Goal: Communication & Community: Connect with others

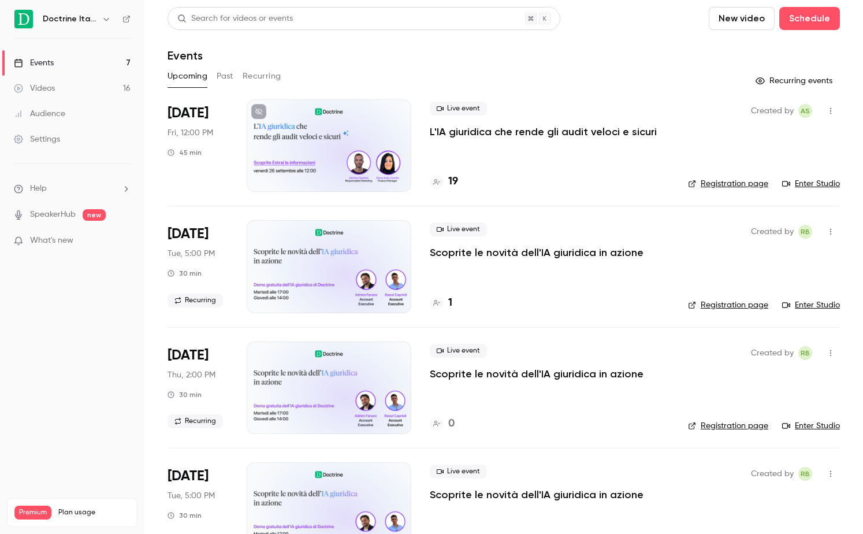
click at [517, 135] on p "L'IA giuridica che rende gli audit veloci e sicuri" at bounding box center [543, 132] width 227 height 14
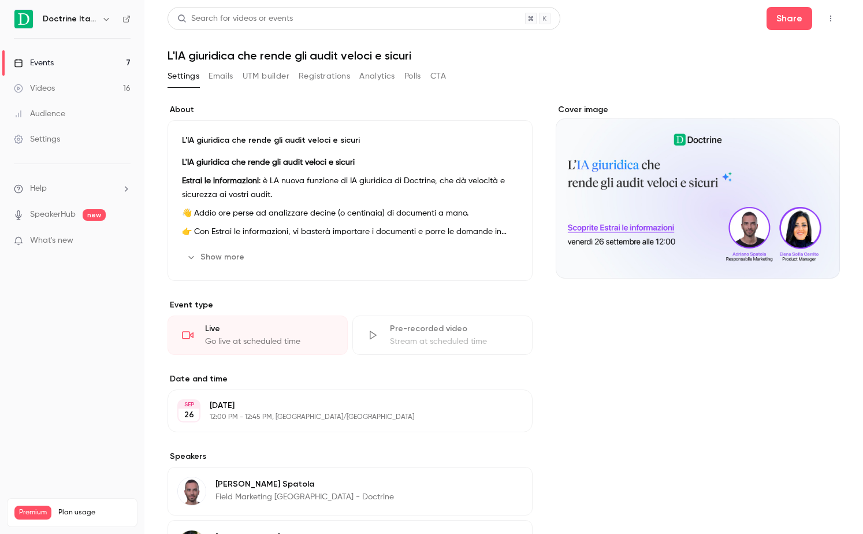
click at [224, 79] on button "Emails" at bounding box center [221, 76] width 24 height 18
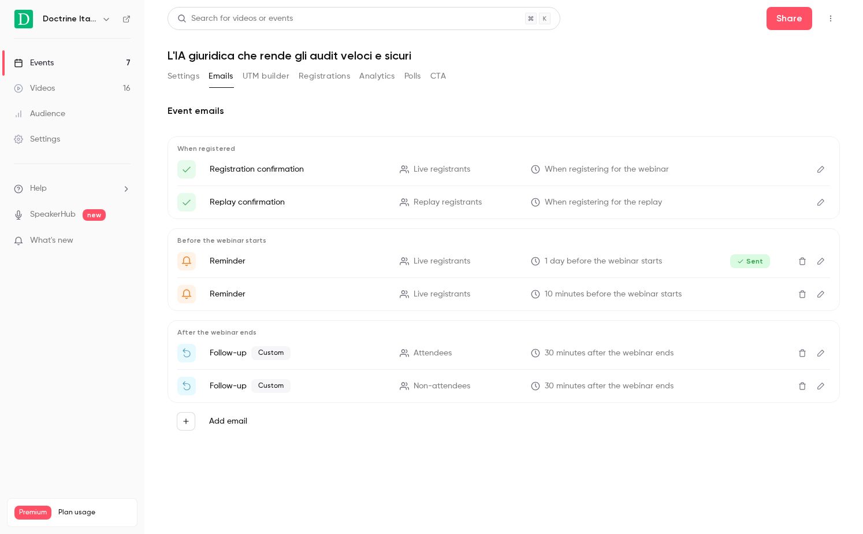
click at [321, 76] on button "Registrations" at bounding box center [324, 76] width 51 height 18
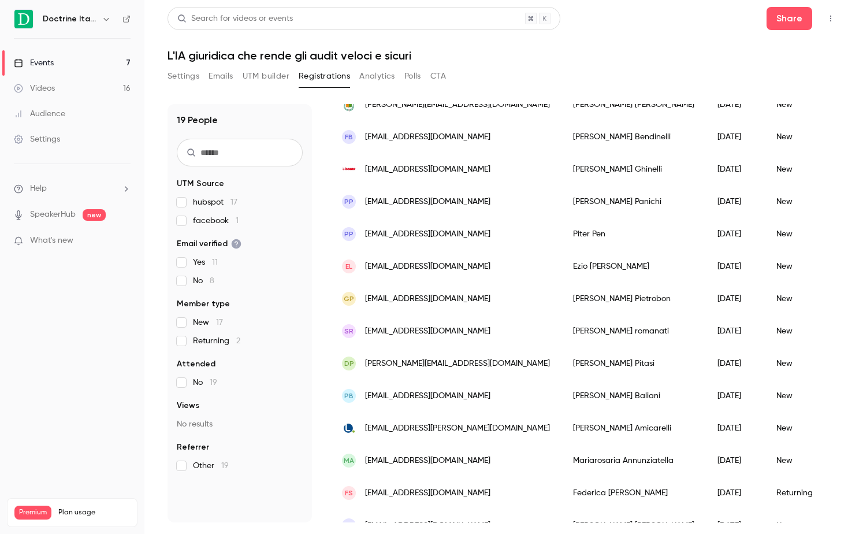
scroll to position [307, 0]
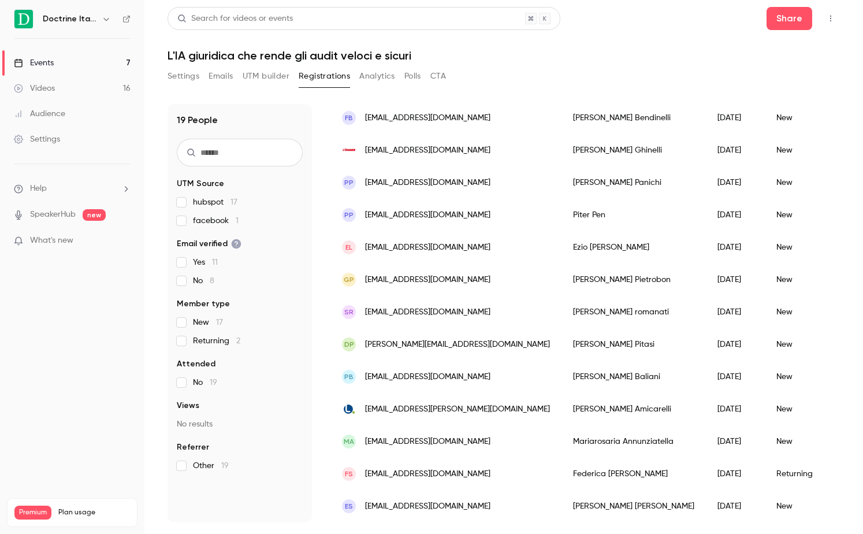
click at [562, 251] on div "[PERSON_NAME]" at bounding box center [634, 247] width 144 height 32
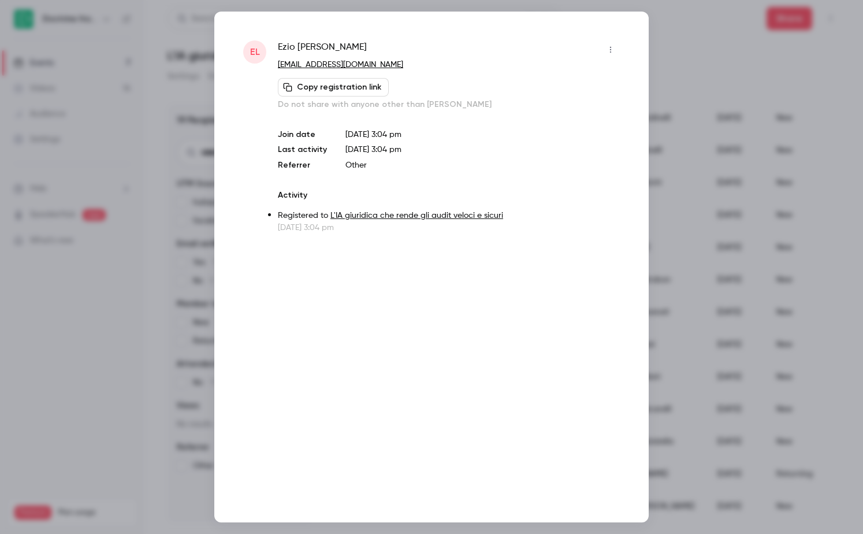
click at [696, 71] on div at bounding box center [431, 267] width 863 height 534
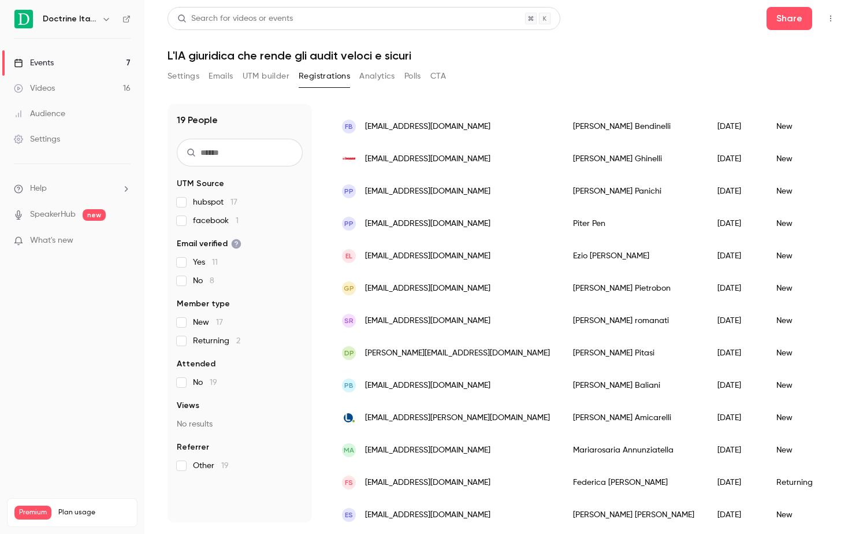
scroll to position [0, 0]
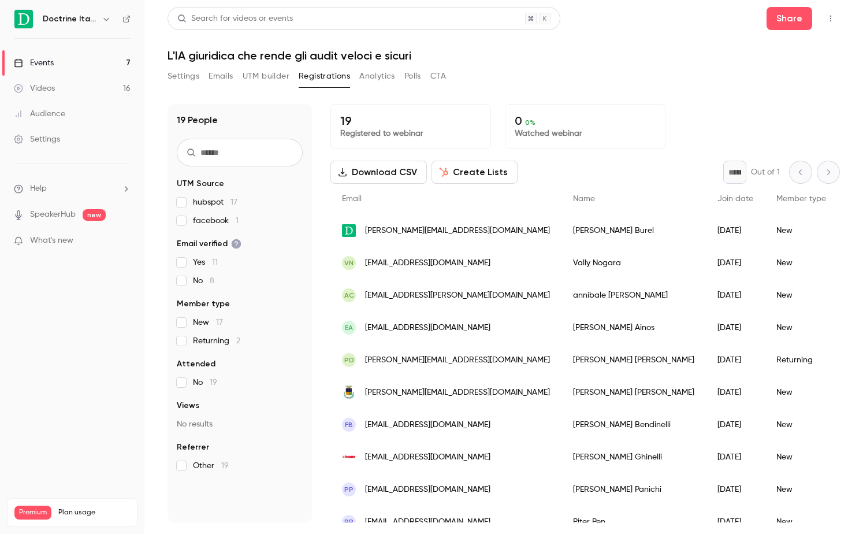
click at [68, 65] on link "Events 7" at bounding box center [72, 62] width 144 height 25
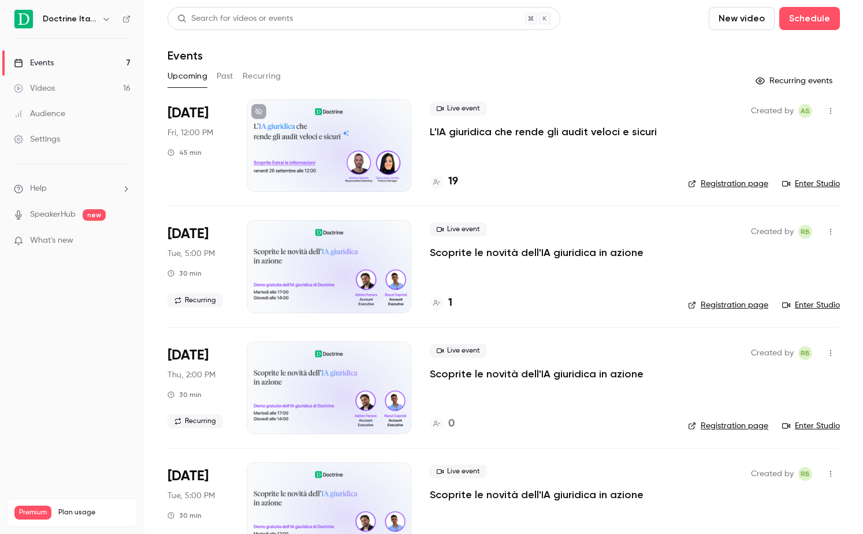
click at [511, 75] on div "Upcoming Past Recurring" at bounding box center [504, 76] width 672 height 18
click at [827, 108] on icon "button" at bounding box center [830, 111] width 9 height 8
click at [796, 169] on div "Invite to Studio" at bounding box center [786, 171] width 88 height 12
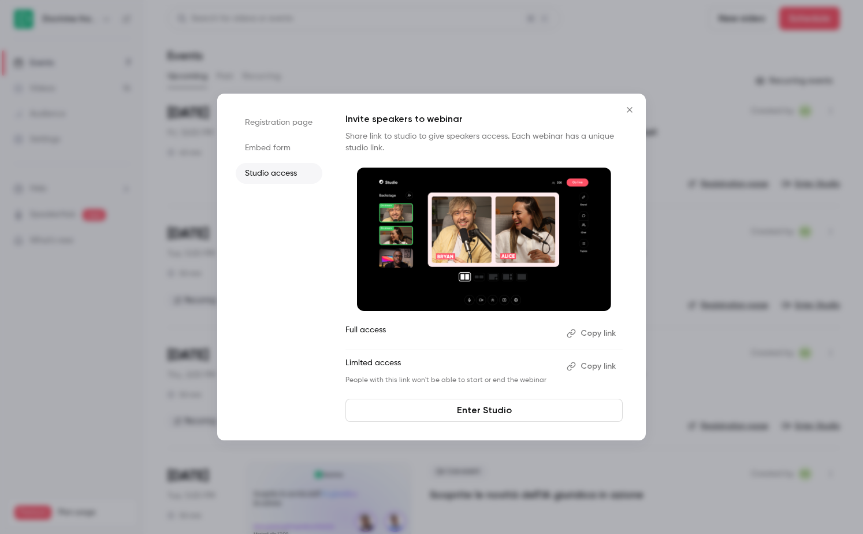
click at [595, 332] on button "Copy link" at bounding box center [592, 333] width 61 height 18
click at [484, 416] on link "Enter Studio" at bounding box center [483, 410] width 277 height 23
click at [633, 109] on icon "Close" at bounding box center [630, 109] width 14 height 9
